Goal: Obtain resource: Download file/media

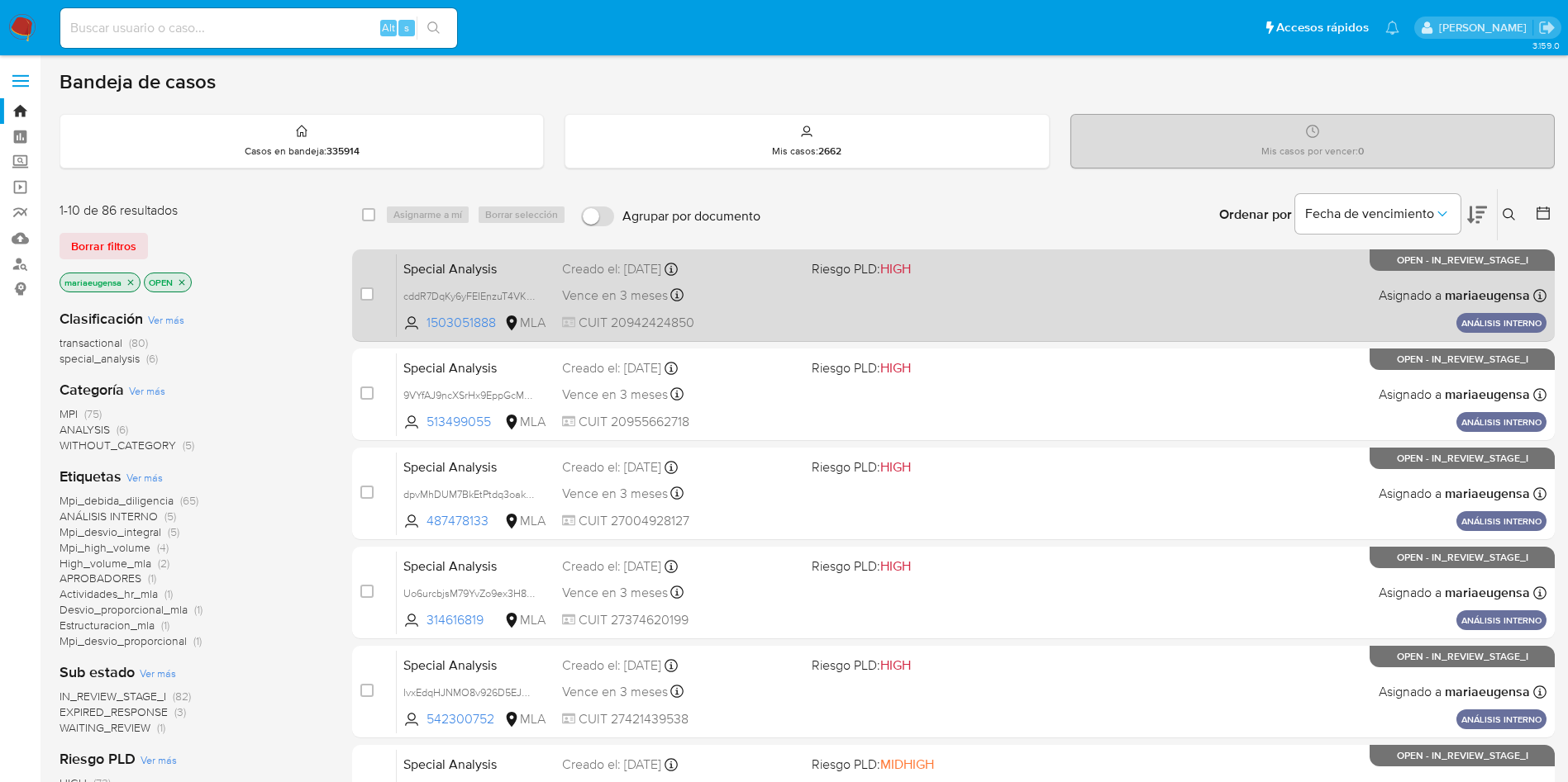
click at [715, 298] on div "Vence en 3 meses Vence el 15/12/2025 10:12:17" at bounding box center [680, 295] width 236 height 22
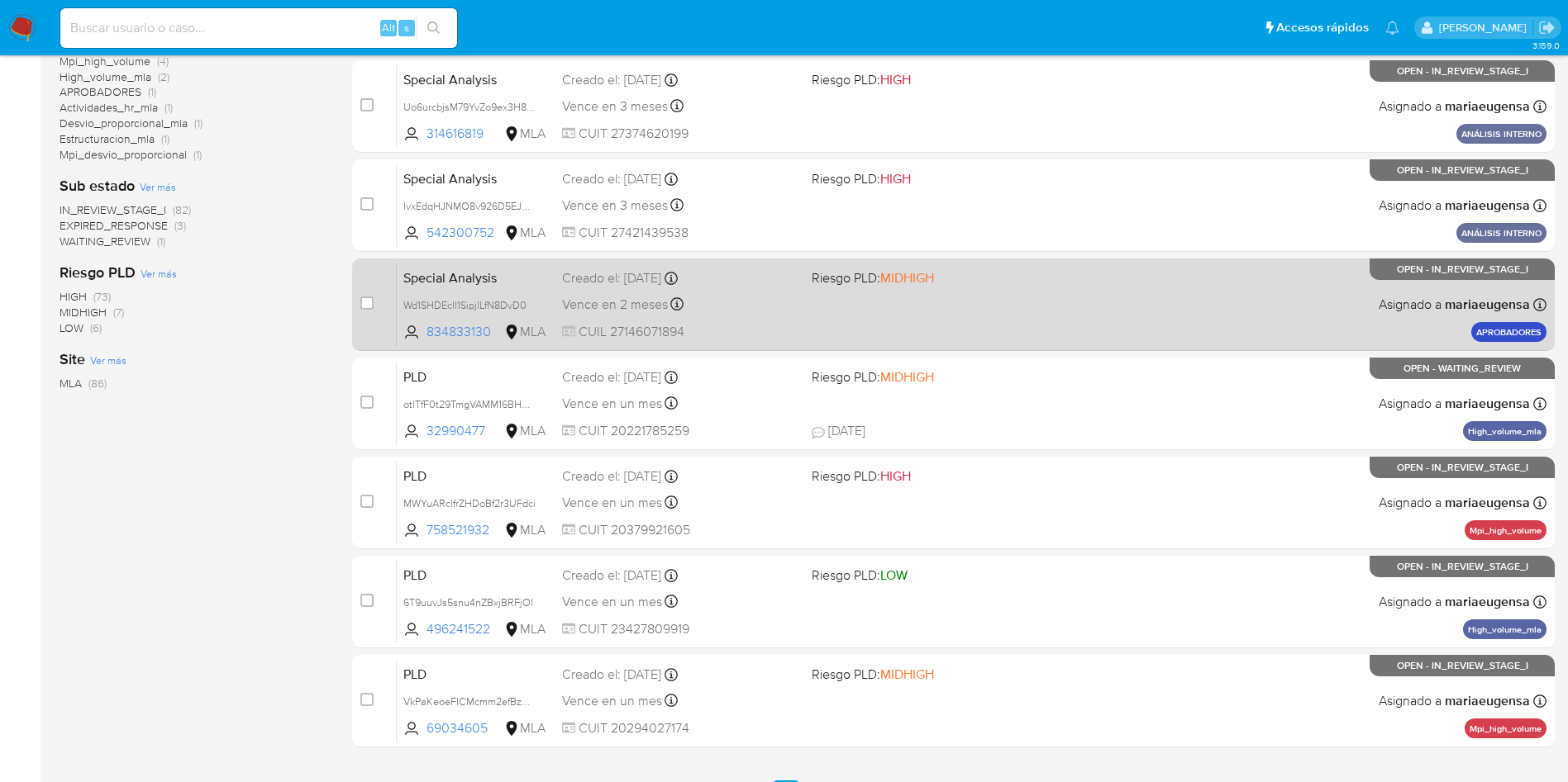
scroll to position [458, 0]
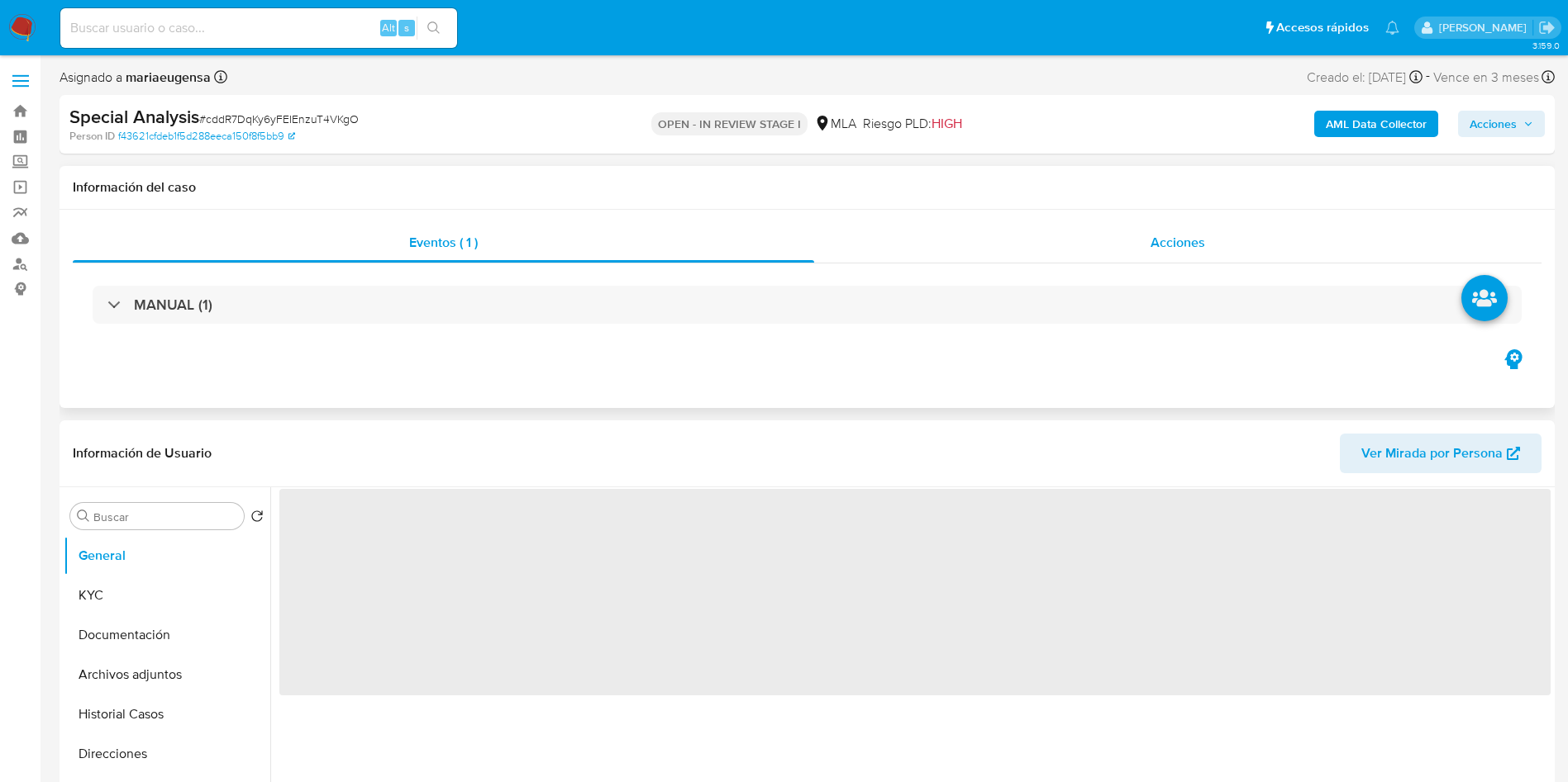
select select "10"
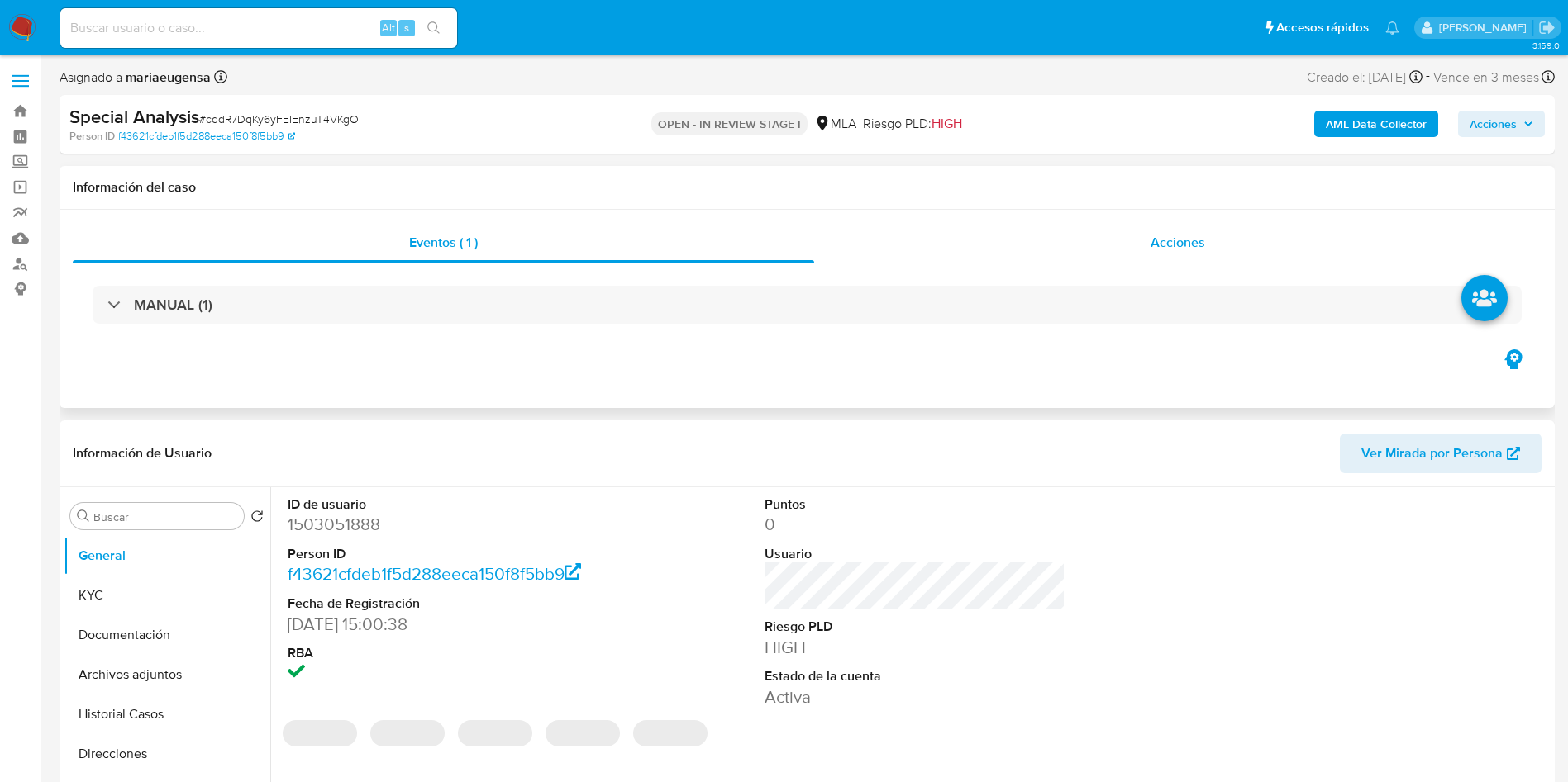
click at [1174, 259] on div "Acciones" at bounding box center [1177, 243] width 727 height 40
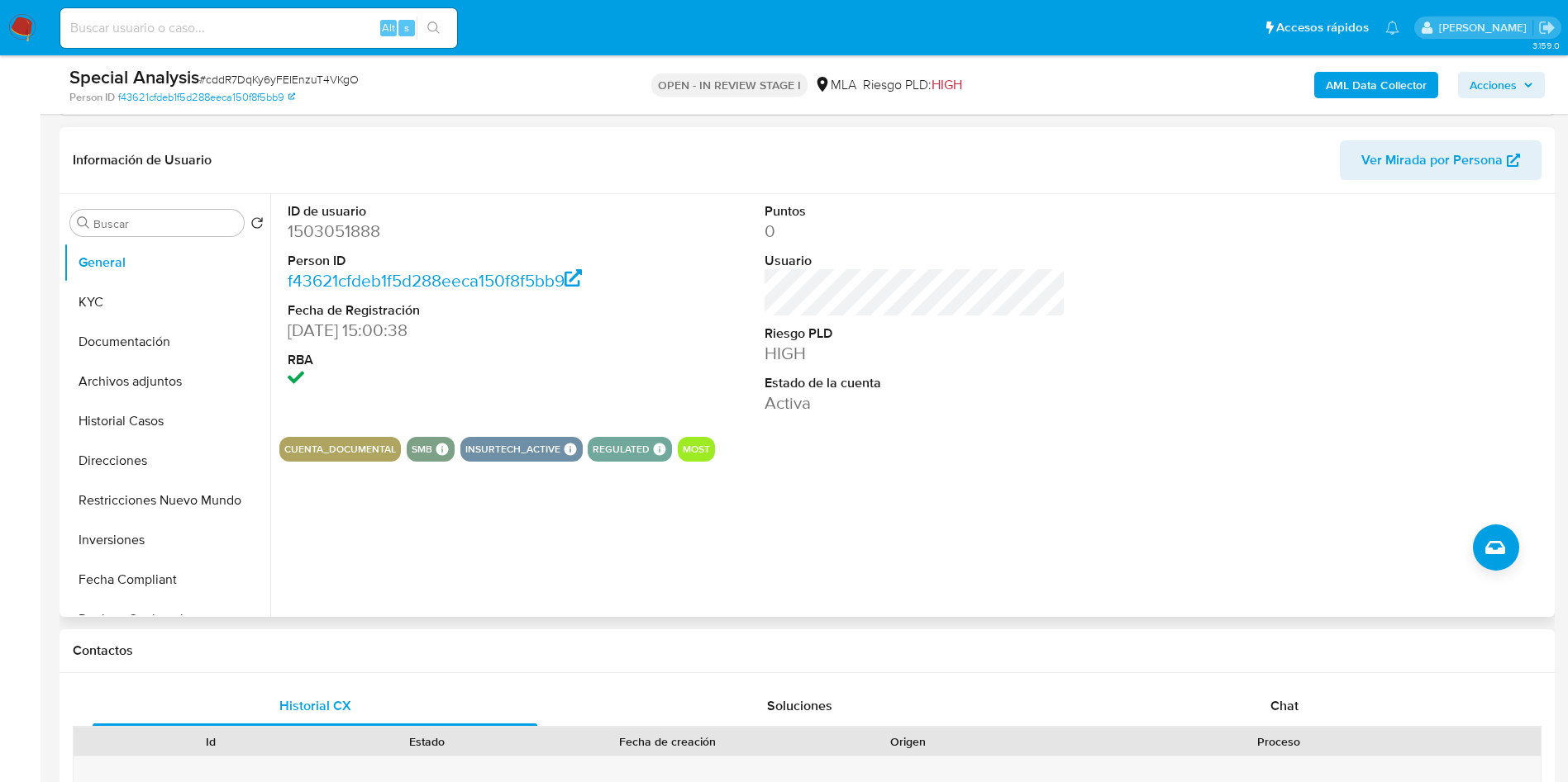
scroll to position [372, 0]
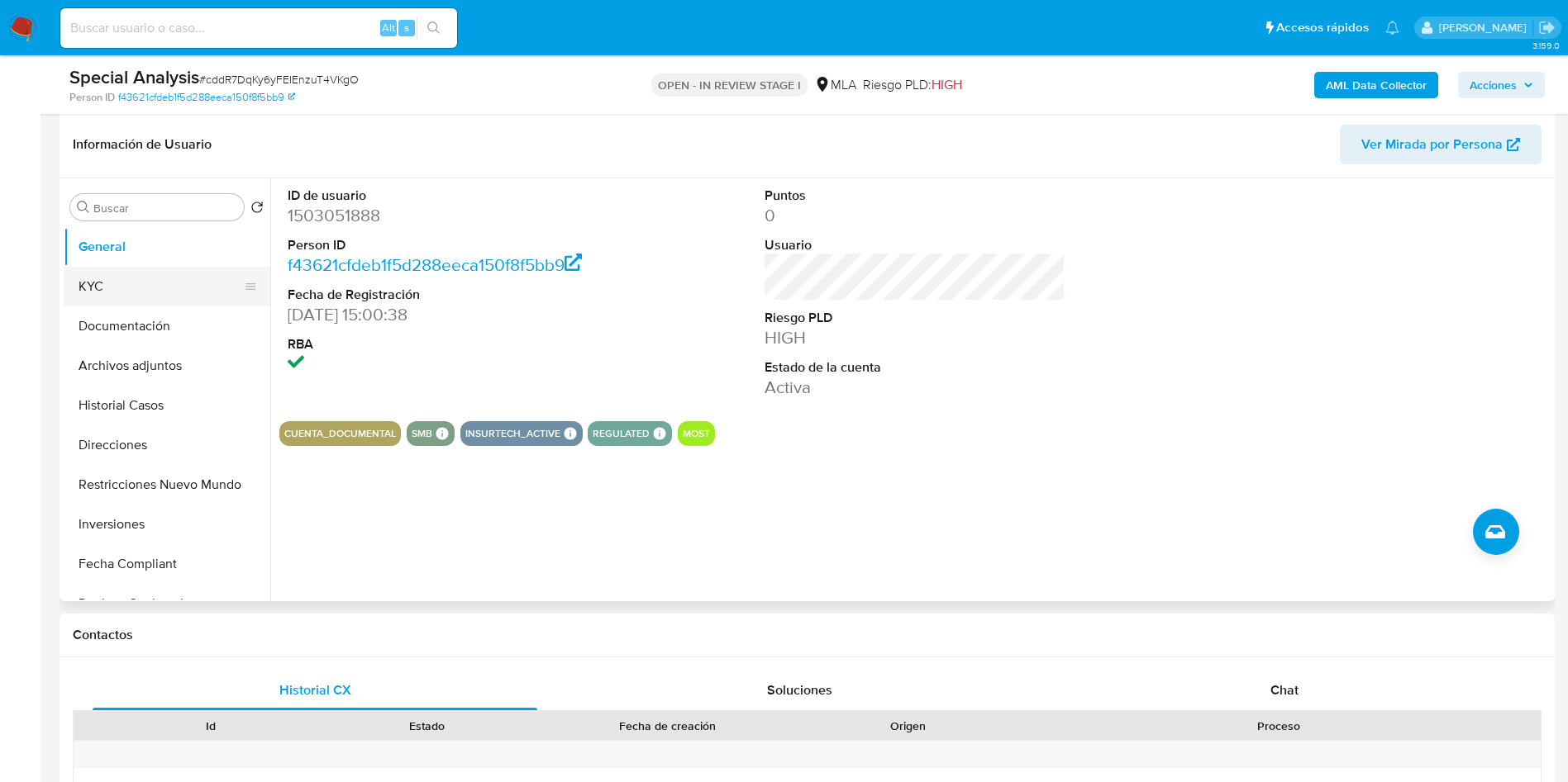
click at [167, 275] on button "KYC" at bounding box center [160, 287] width 193 height 40
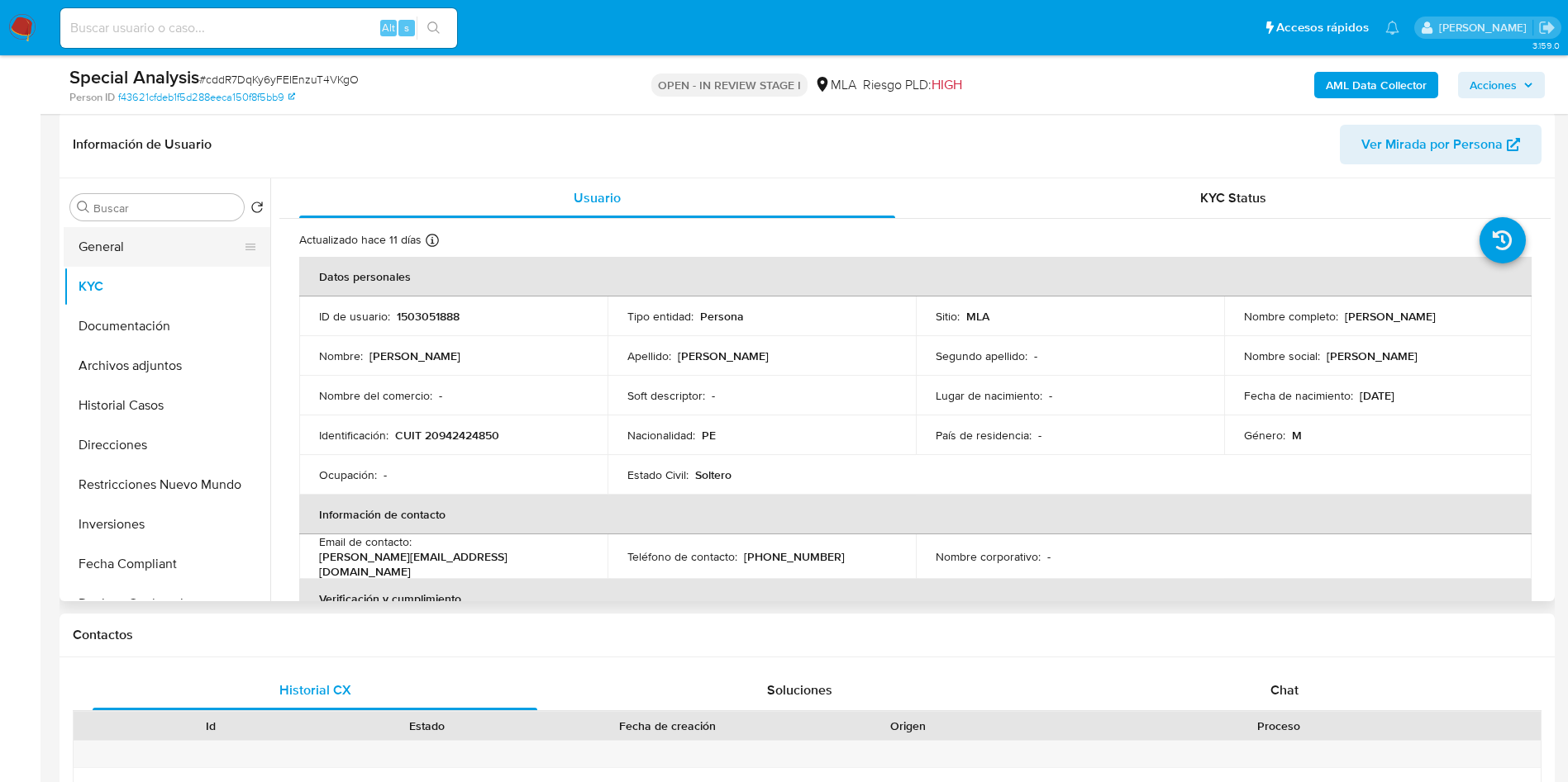
click at [158, 248] on button "General" at bounding box center [160, 247] width 193 height 40
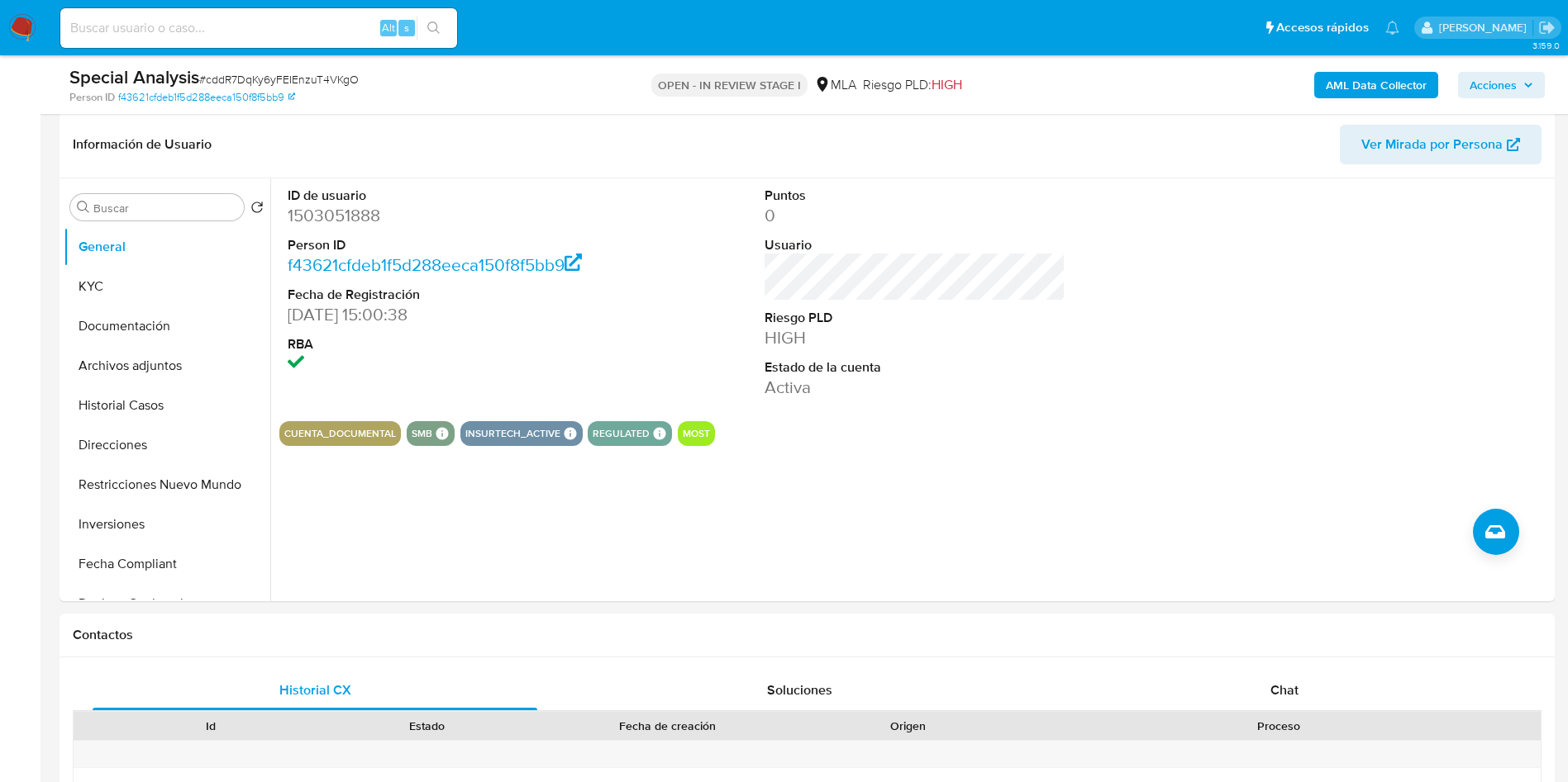
drag, startPoint x: 737, startPoint y: 274, endPoint x: 828, endPoint y: 9, distance: 280.2
click at [793, 115] on div "Información de Usuario Ver Mirada por Persona Buscar Volver al orden por defect…" at bounding box center [806, 356] width 1495 height 490
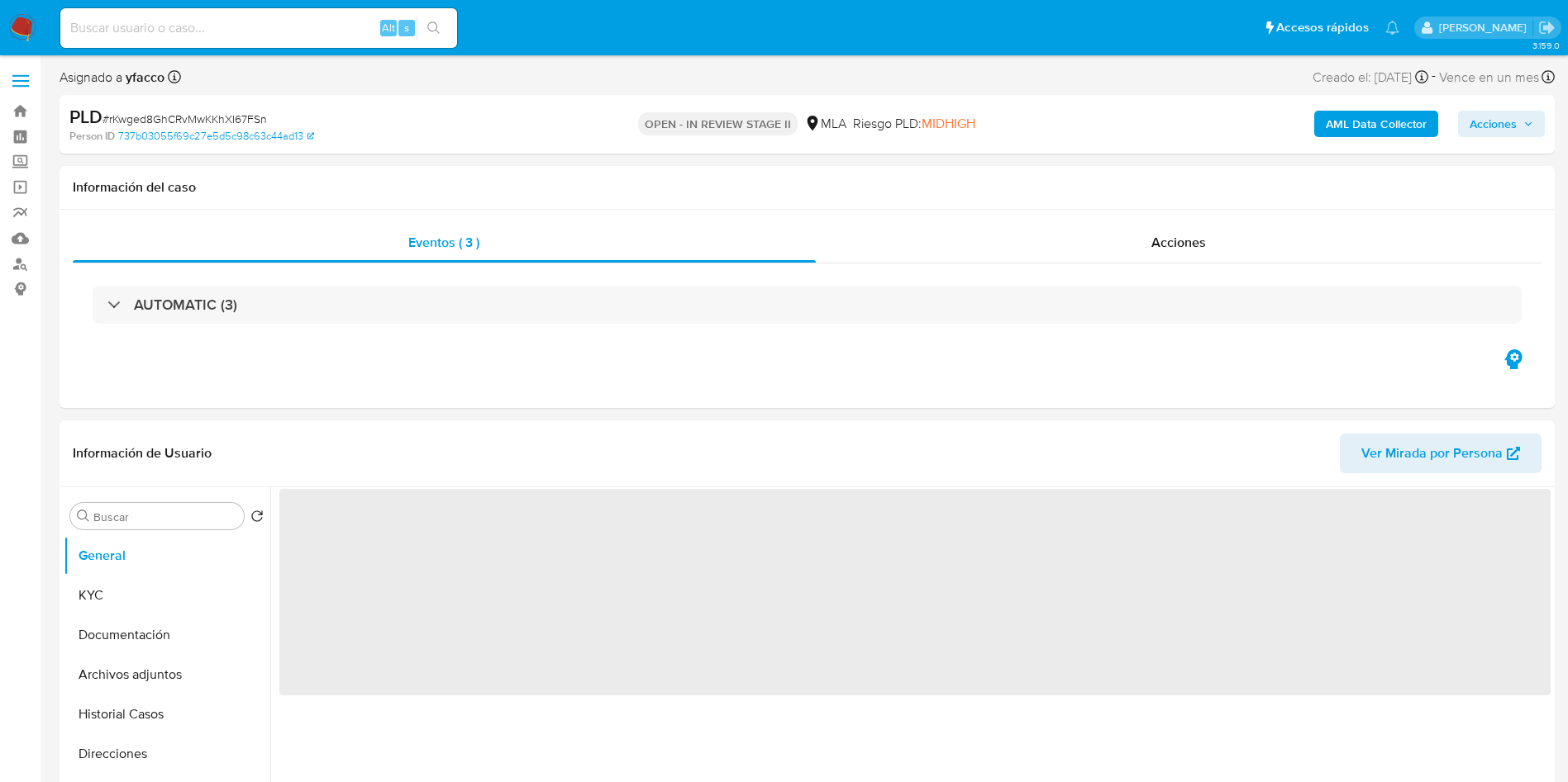
select select "10"
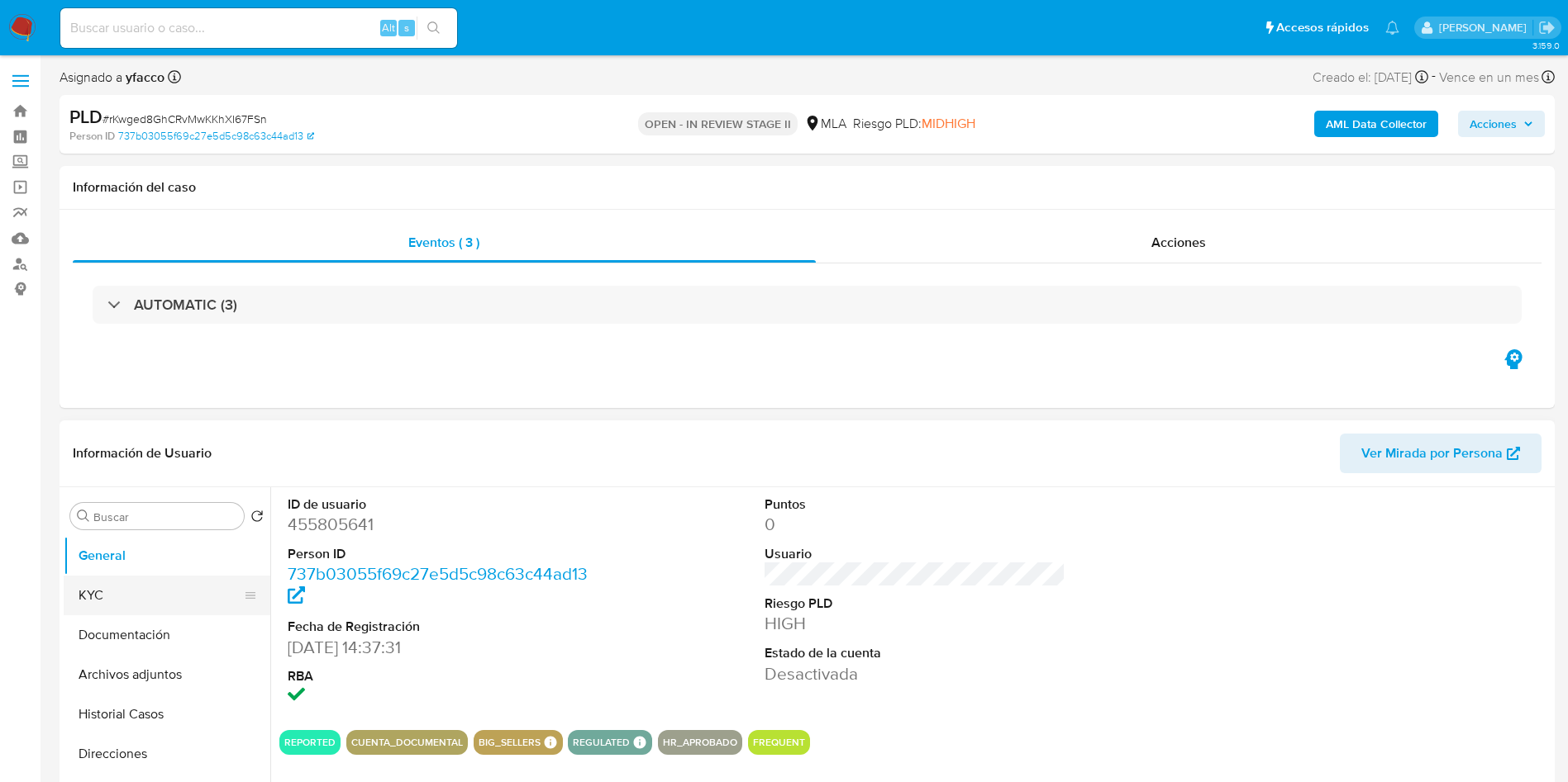
click at [111, 586] on button "KYC" at bounding box center [160, 596] width 193 height 40
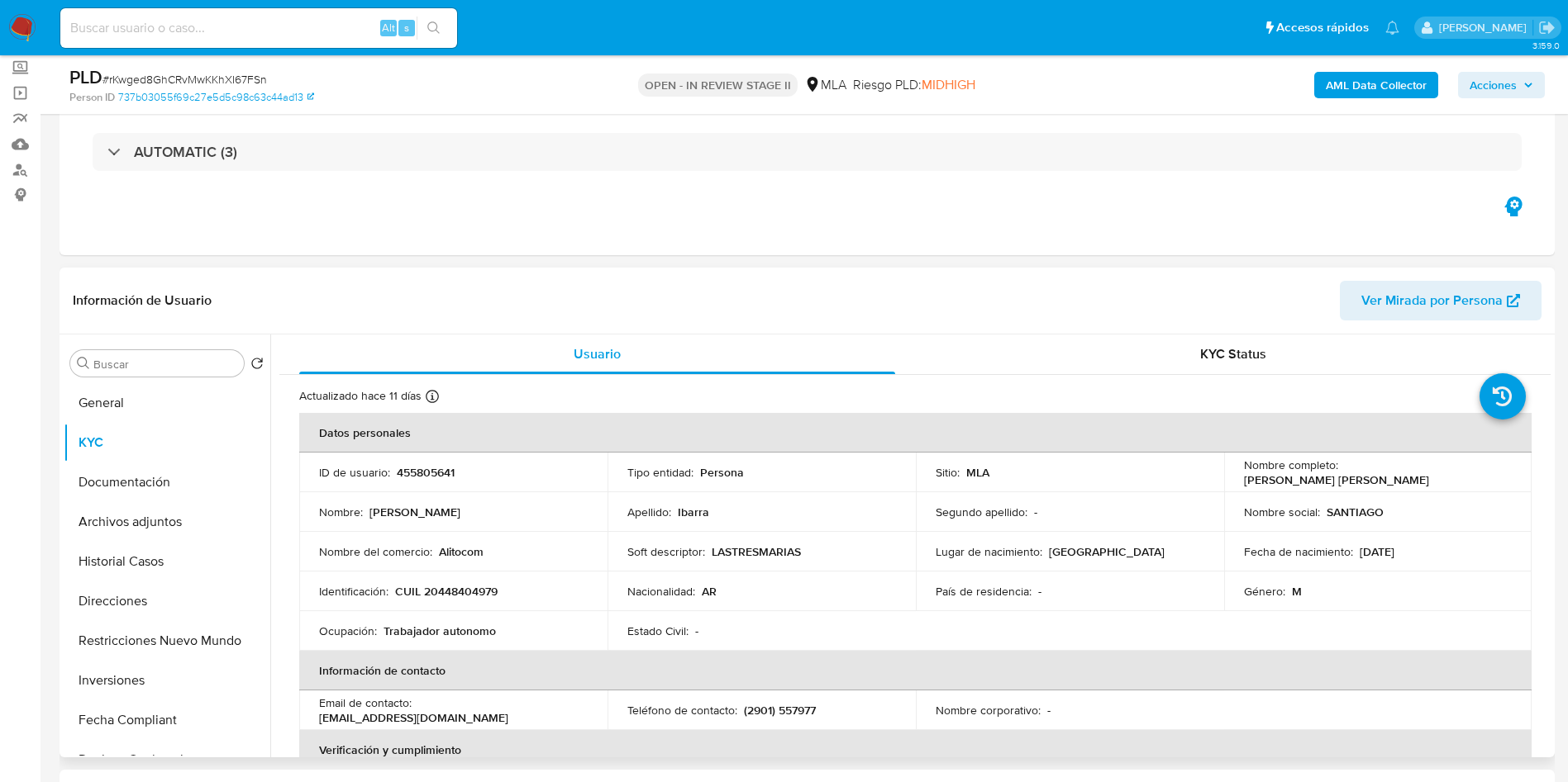
scroll to position [97, 0]
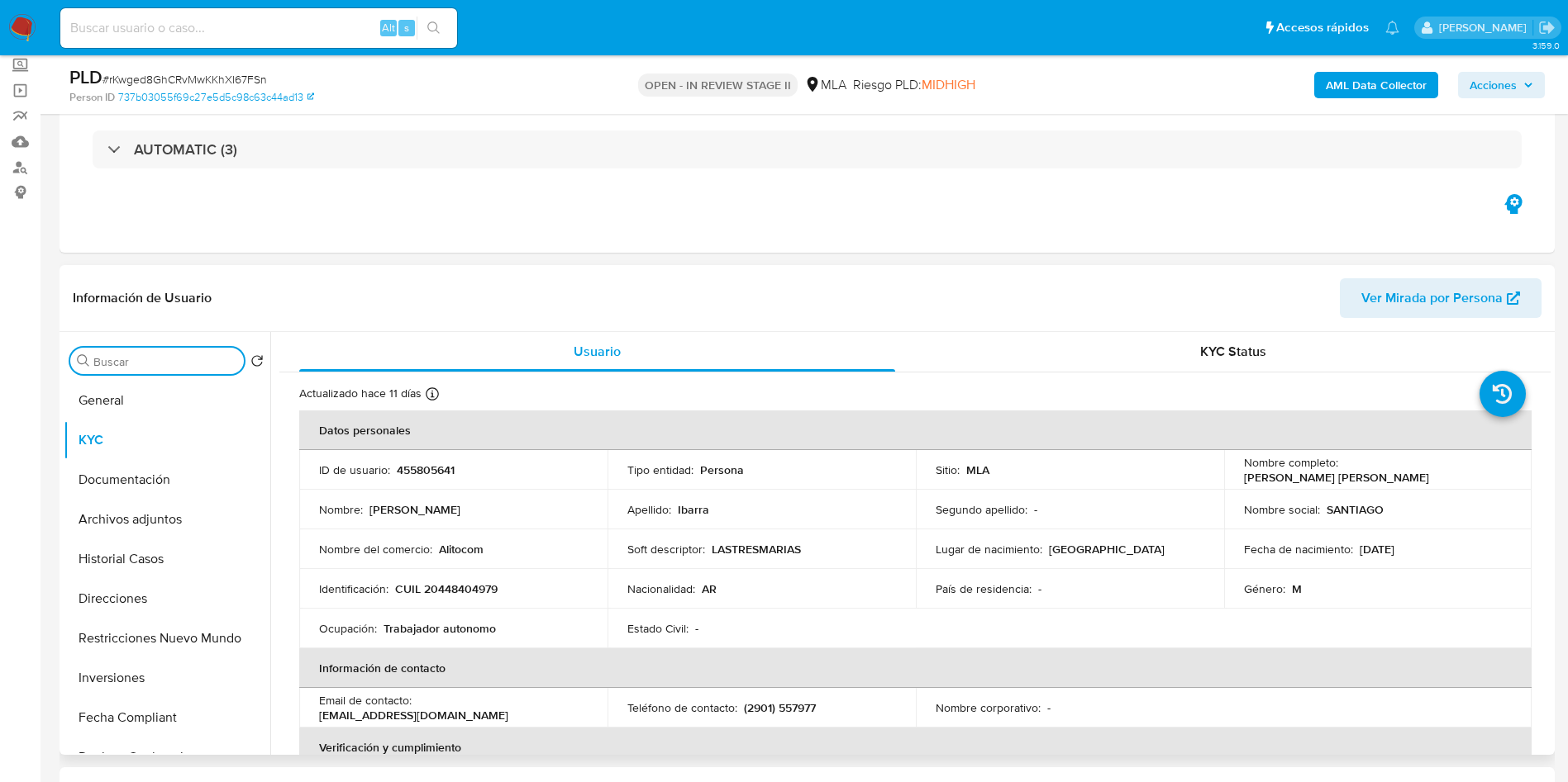
click at [102, 368] on input "Buscar" at bounding box center [165, 361] width 144 height 15
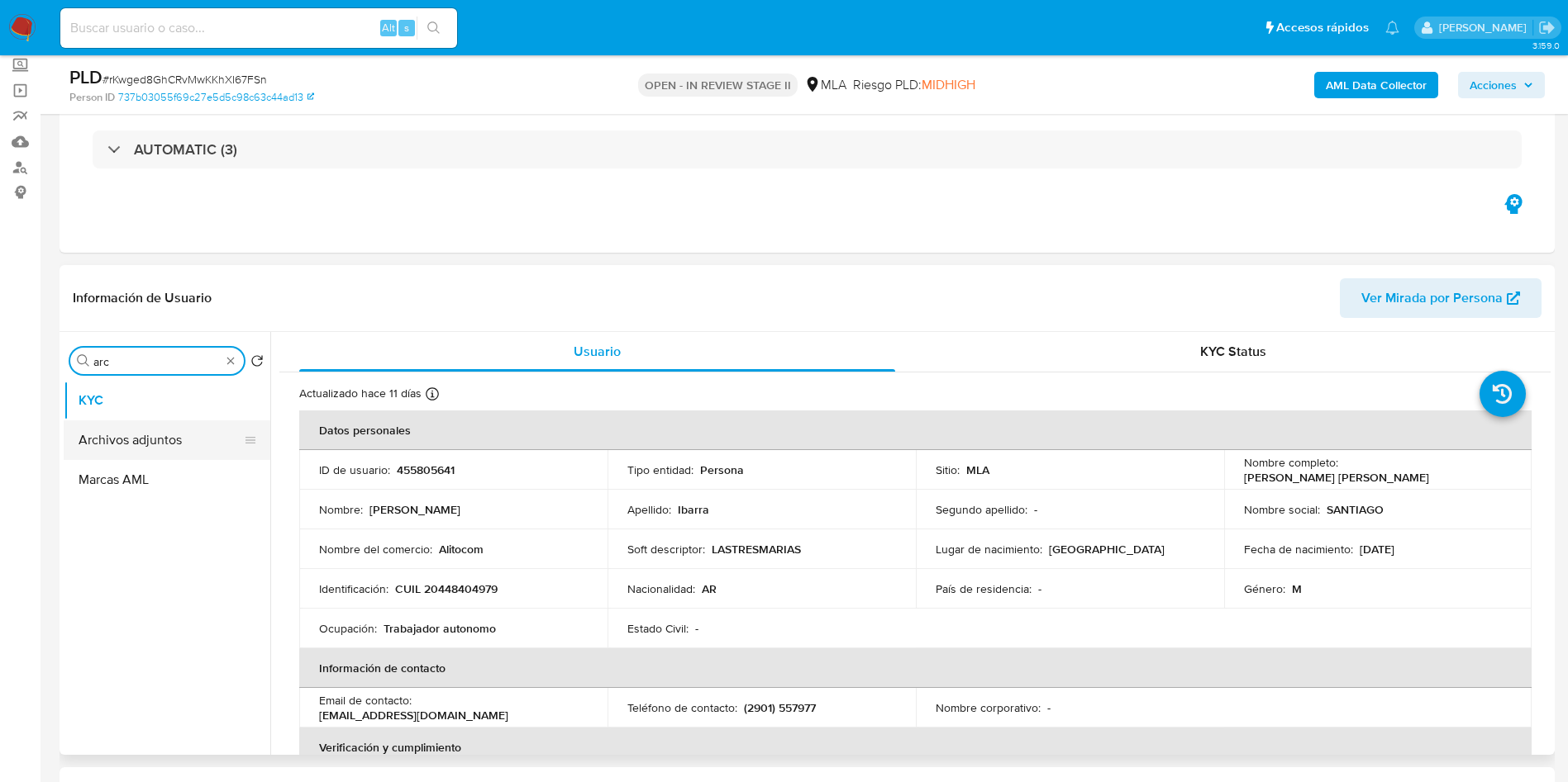
click at [148, 430] on button "Archivos adjuntos" at bounding box center [160, 440] width 193 height 40
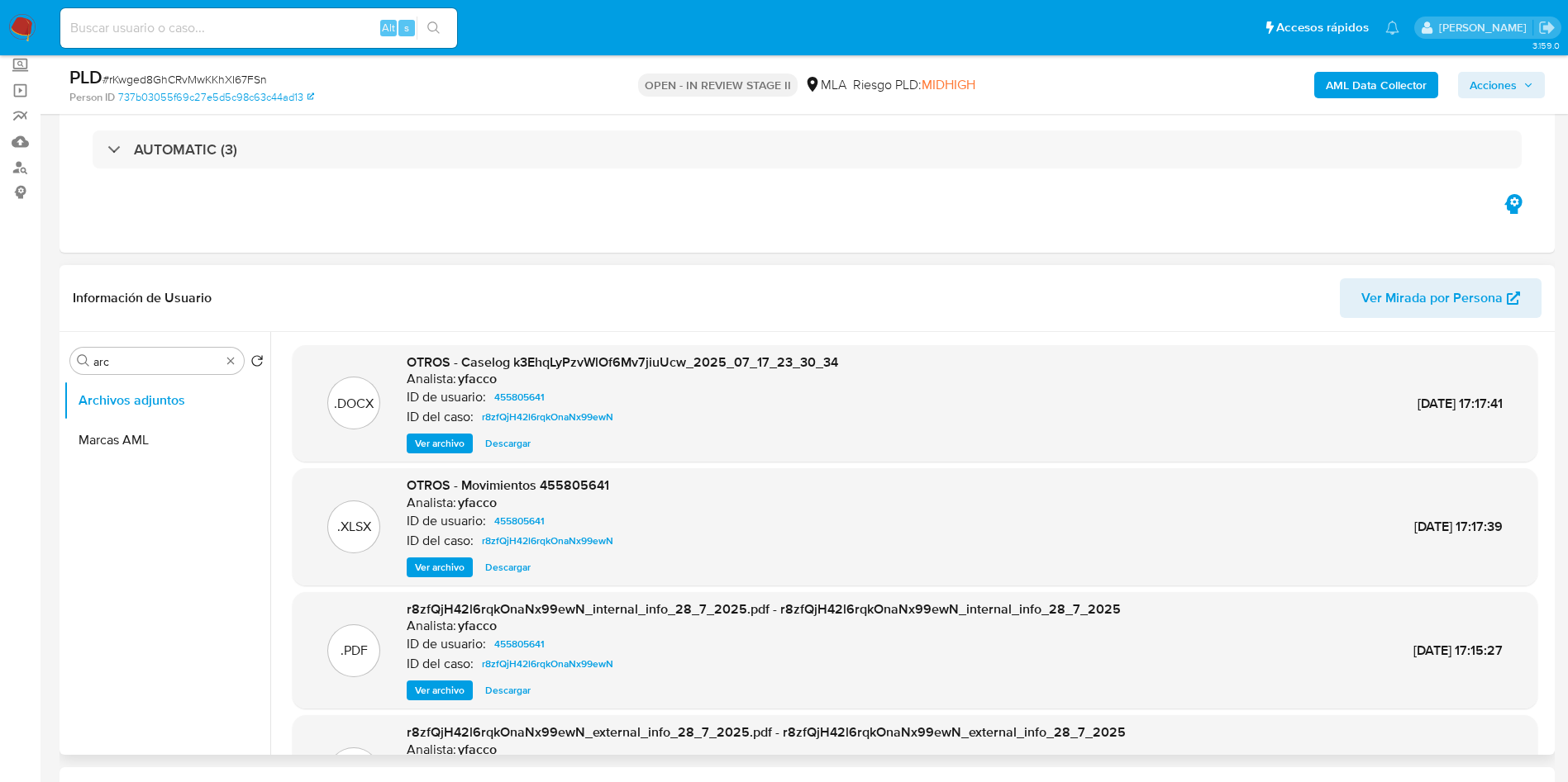
click at [433, 441] on span "Ver archivo" at bounding box center [439, 443] width 49 height 16
click at [163, 364] on input "arc" at bounding box center [157, 361] width 128 height 15
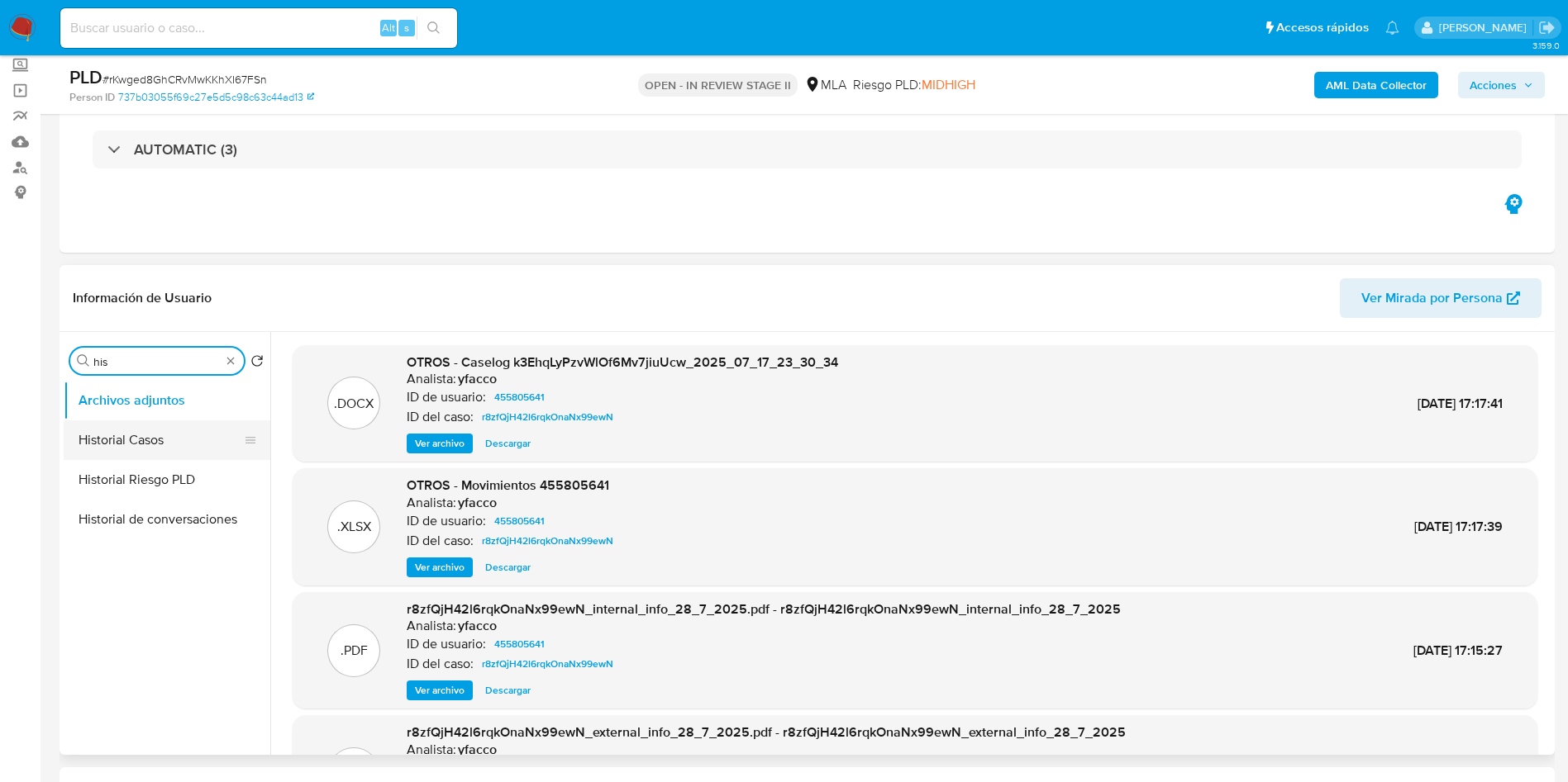
type input "his"
click at [150, 433] on button "Historial Casos" at bounding box center [160, 440] width 193 height 40
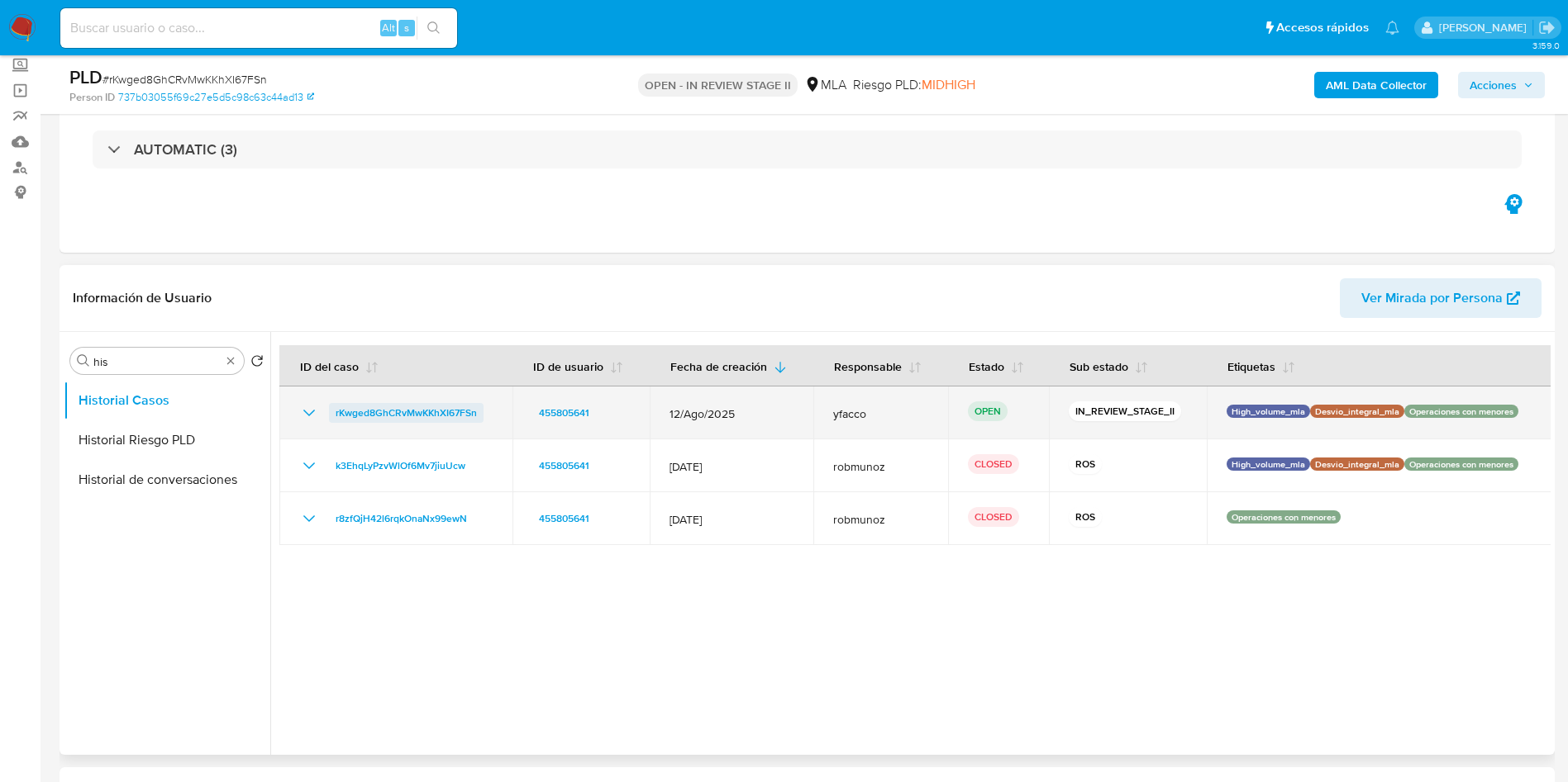
click at [352, 417] on span "rKwged8GhCRvMwKKhXI67FSn" at bounding box center [405, 413] width 141 height 20
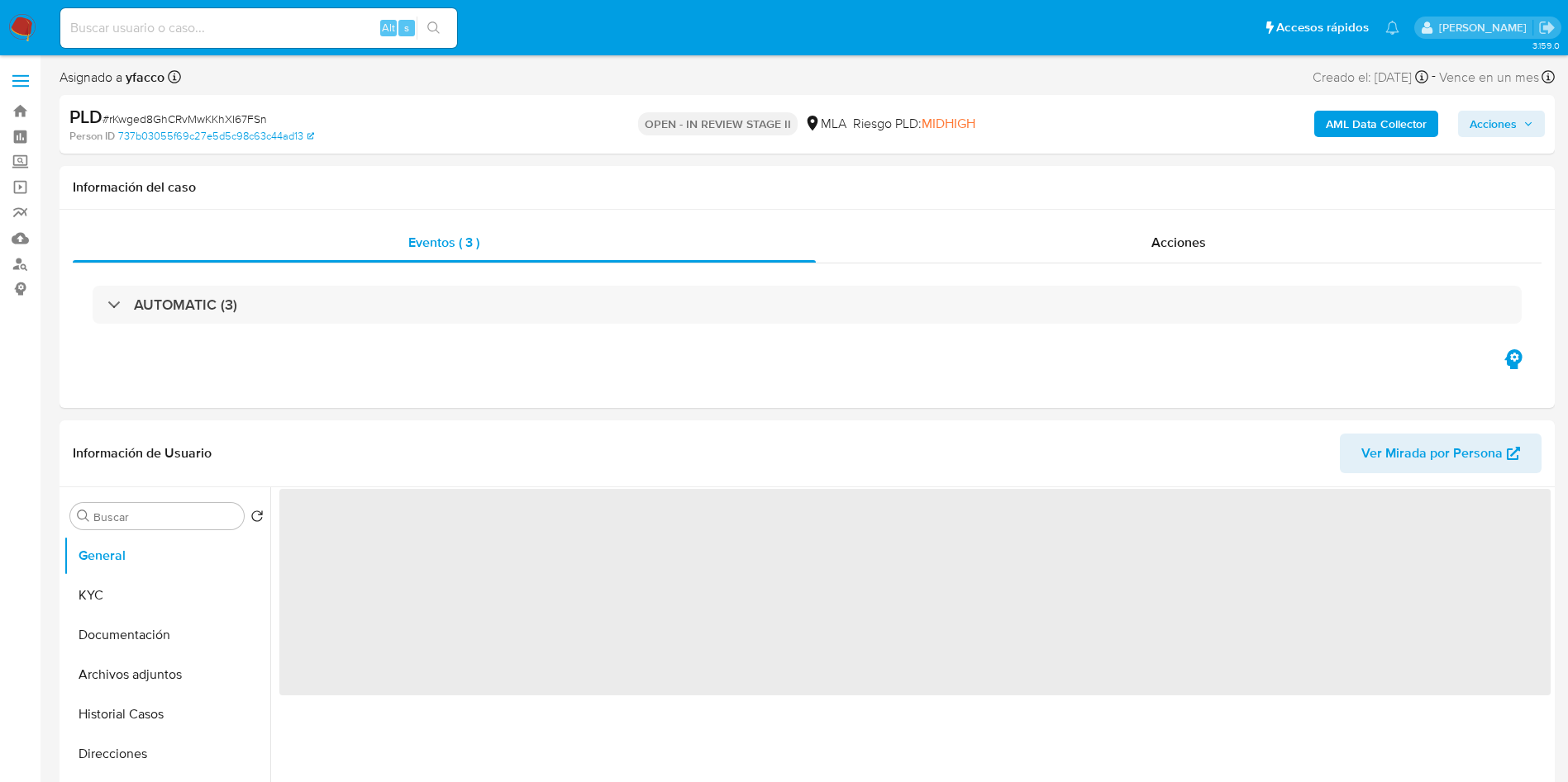
select select "10"
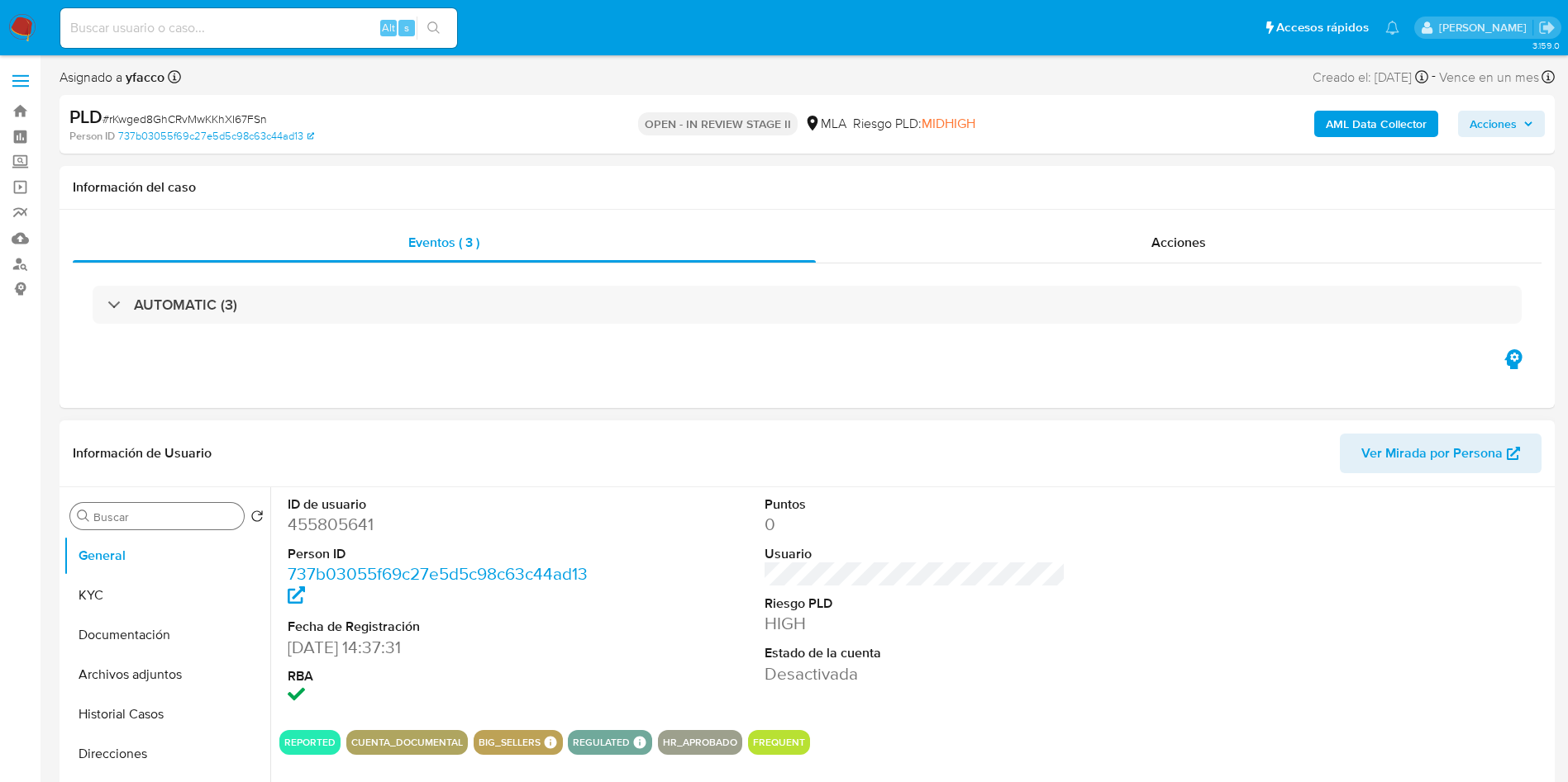
click at [196, 527] on div "Buscar" at bounding box center [156, 516] width 174 height 26
click at [195, 519] on input "Buscar" at bounding box center [165, 517] width 144 height 15
type input "arc"
click at [199, 577] on button "Archivos adjuntos" at bounding box center [160, 596] width 193 height 40
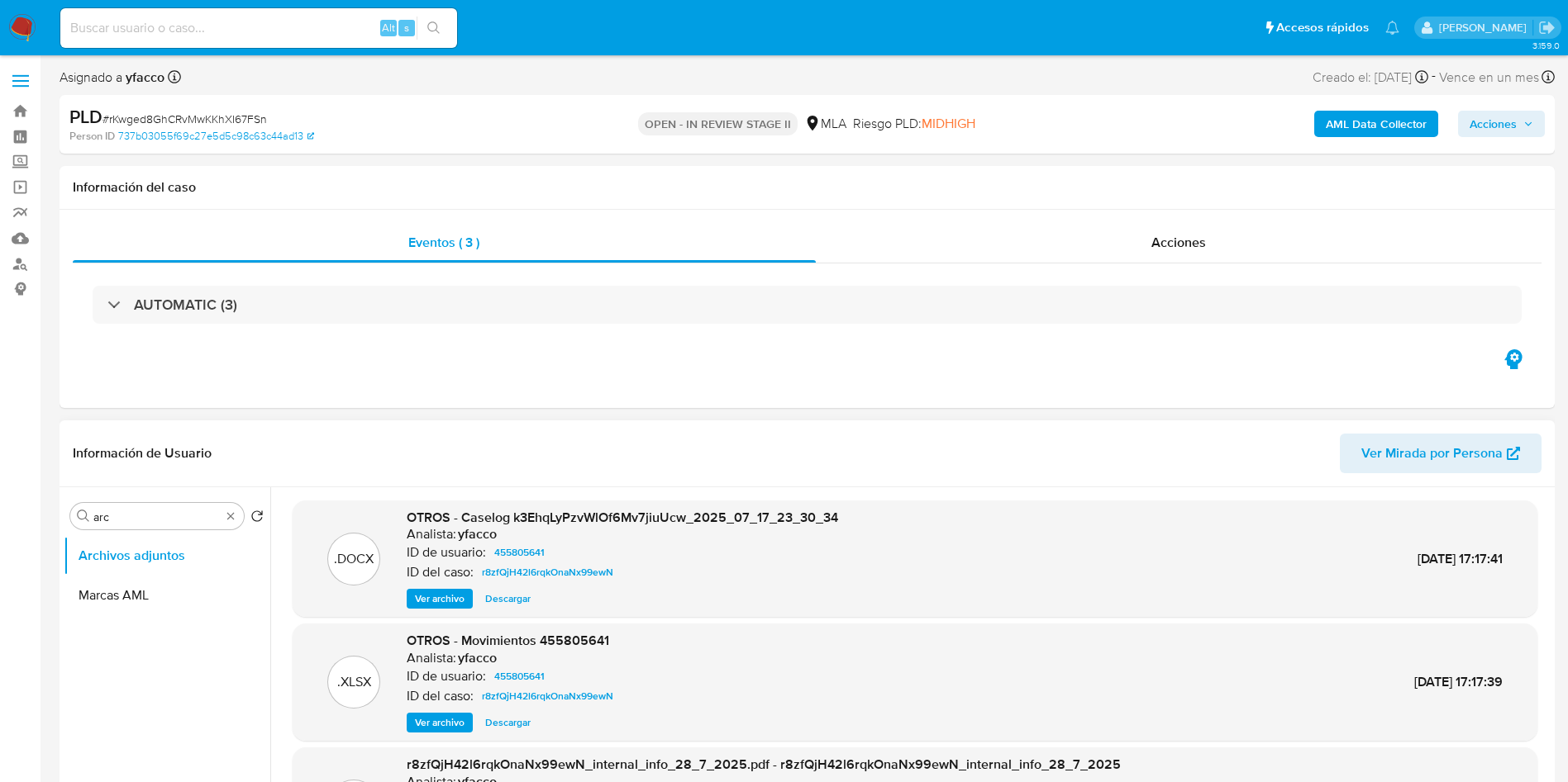
click at [496, 601] on span "Descargar" at bounding box center [508, 599] width 46 height 16
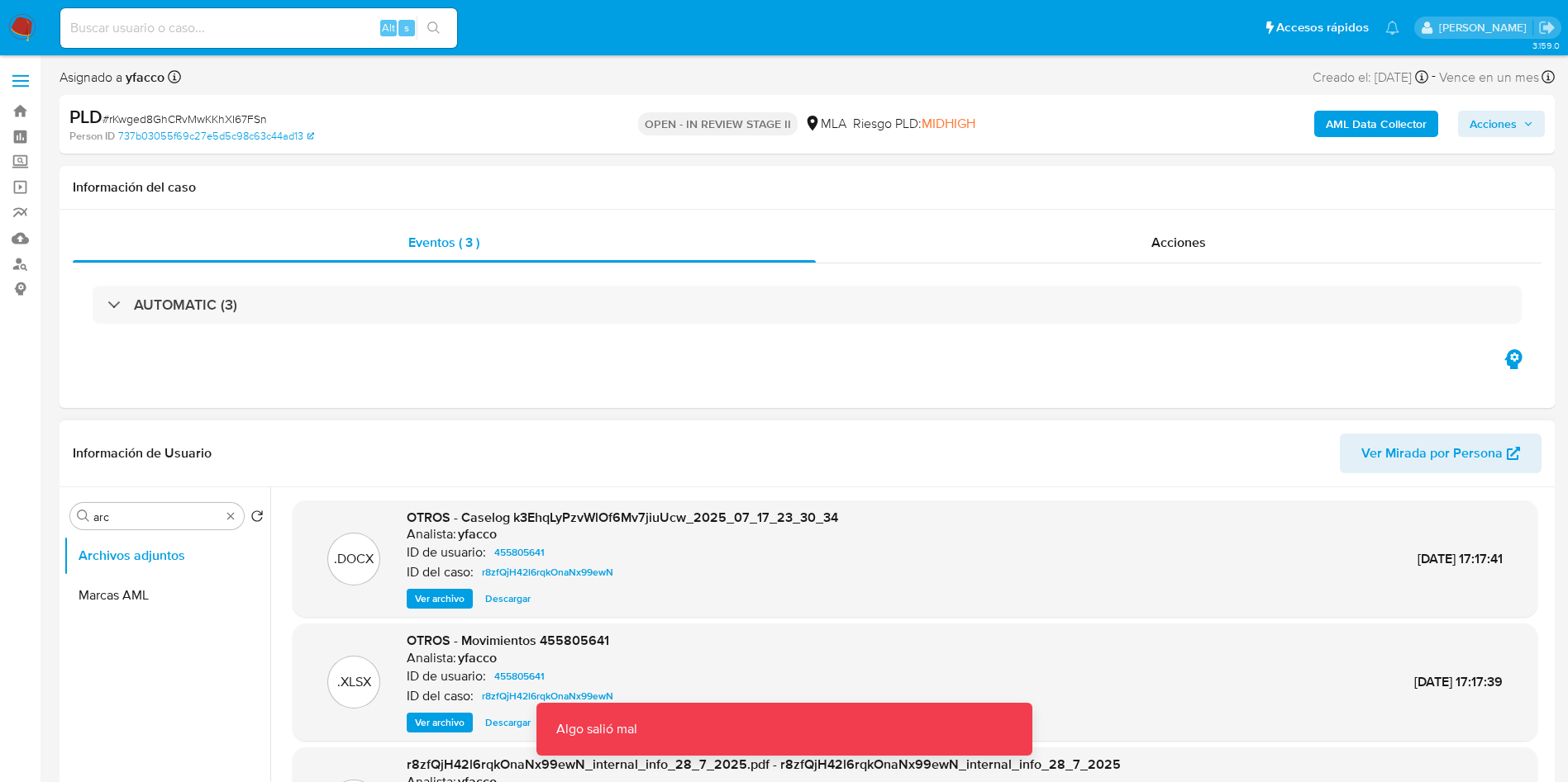
click at [439, 600] on span "Ver archivo" at bounding box center [439, 599] width 49 height 16
